Goal: Information Seeking & Learning: Learn about a topic

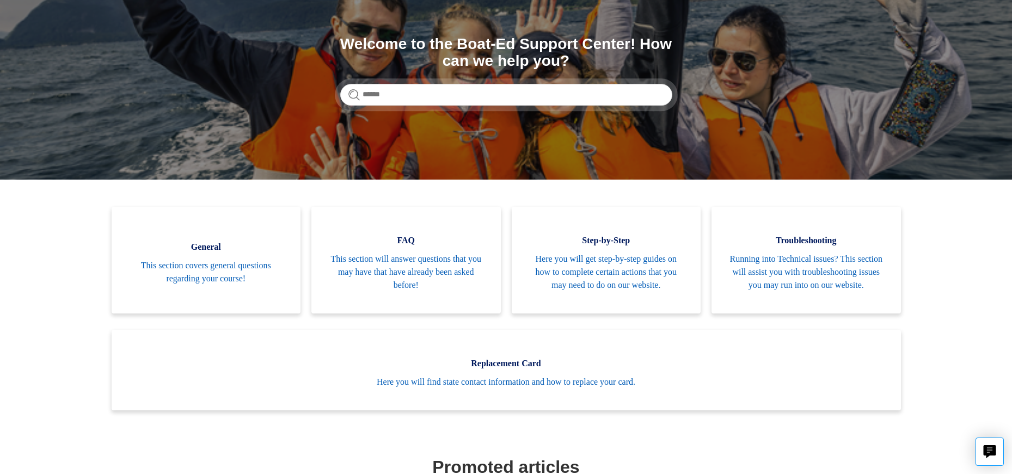
scroll to position [109, 0]
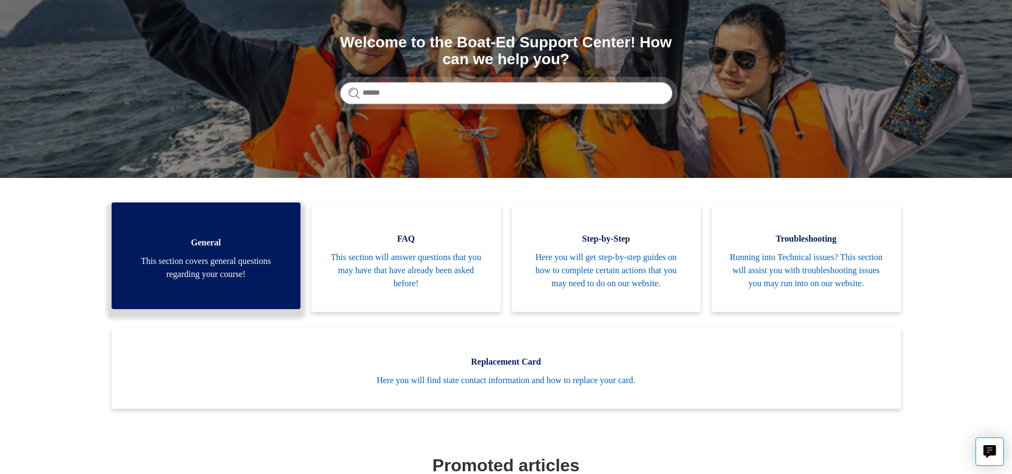
click at [158, 281] on span "This section covers general questions regarding your course!" at bounding box center [206, 268] width 157 height 26
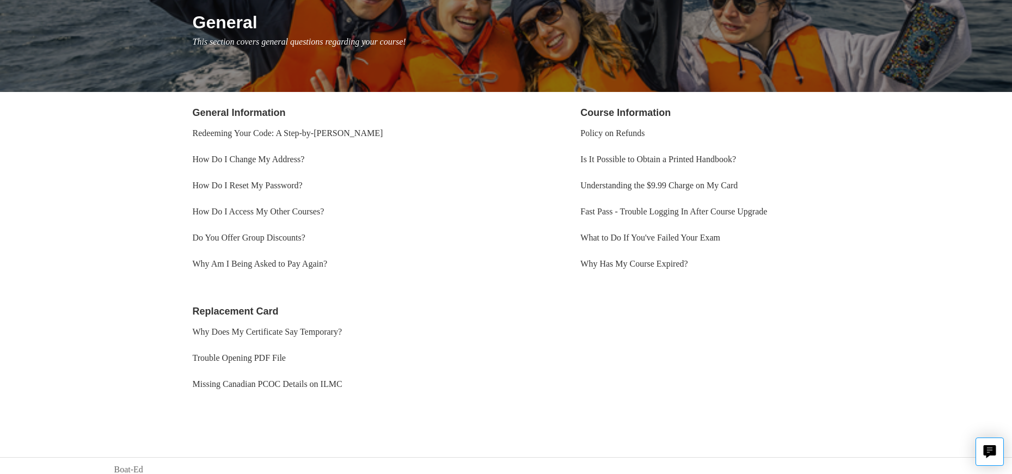
scroll to position [141, 0]
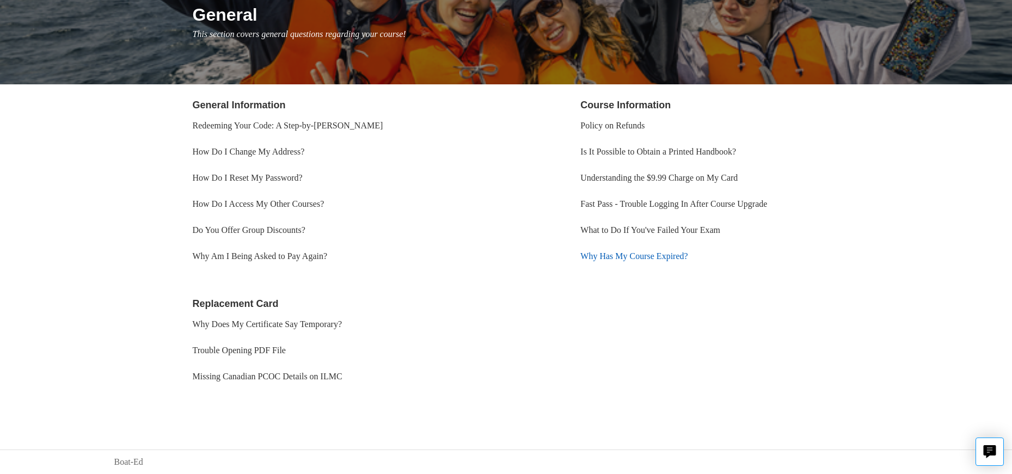
click at [677, 257] on link "Why Has My Course Expired?" at bounding box center [633, 256] width 107 height 9
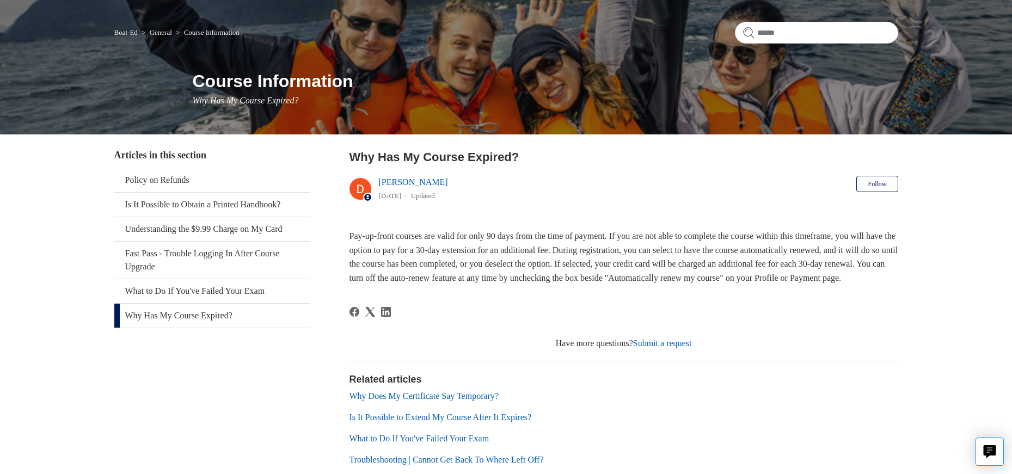
scroll to position [178, 0]
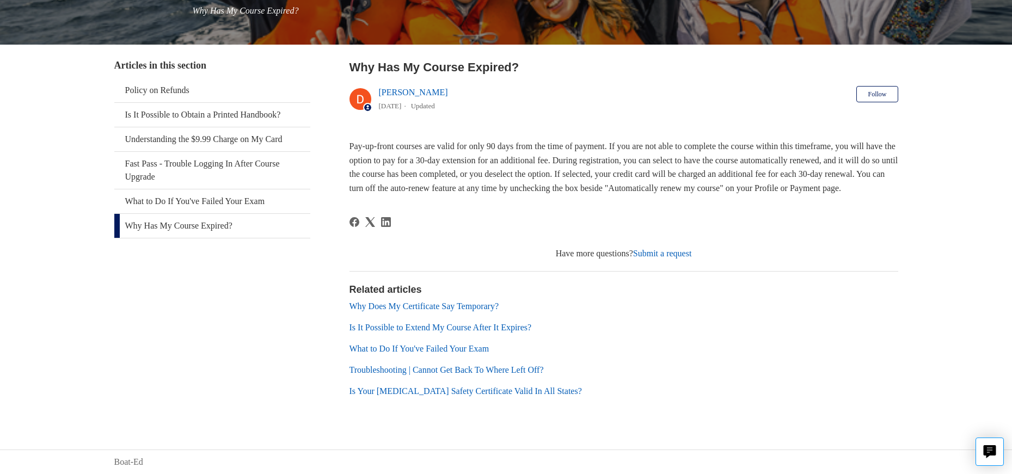
click at [527, 328] on link "Is It Possible to Extend My Course After It Expires?" at bounding box center [441, 327] width 182 height 9
